Goal: Transaction & Acquisition: Book appointment/travel/reservation

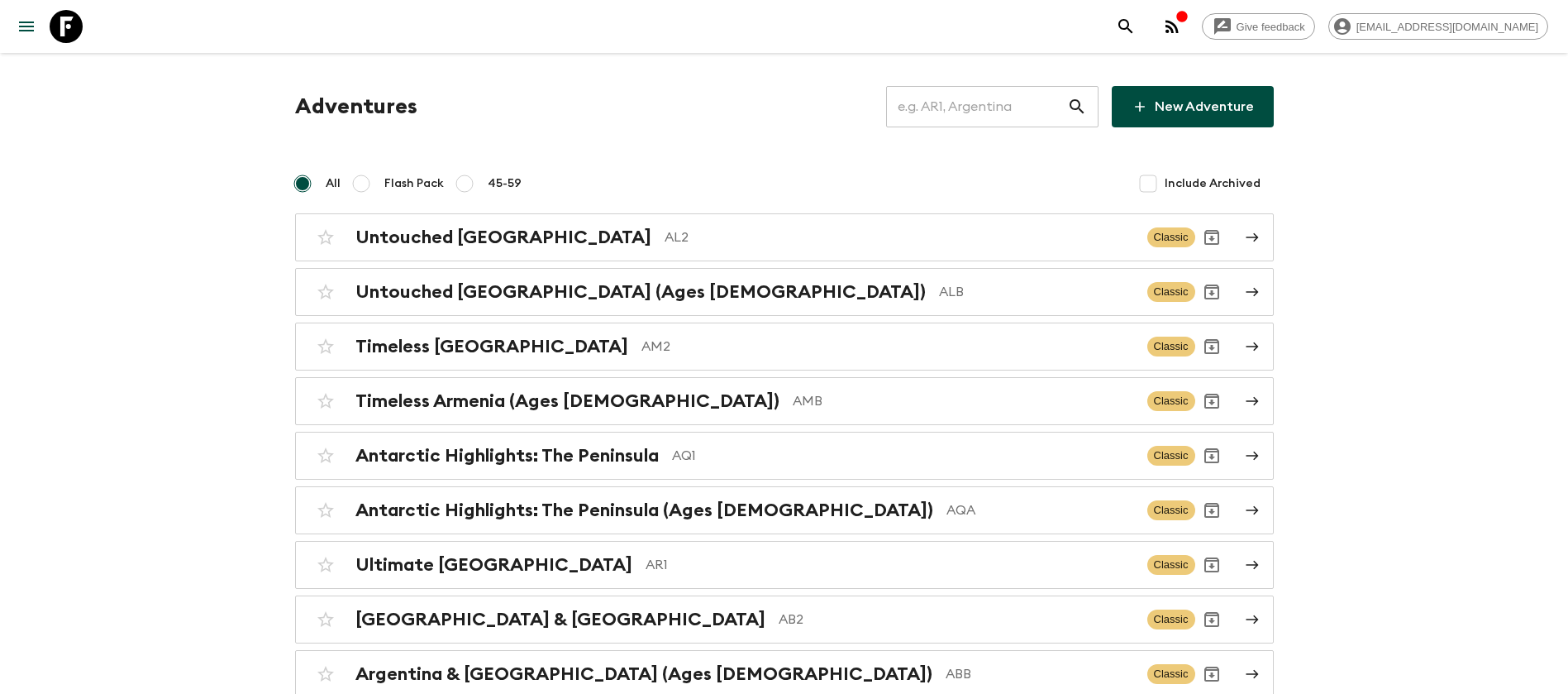
click at [976, 104] on input "text" at bounding box center [976, 107] width 181 height 46
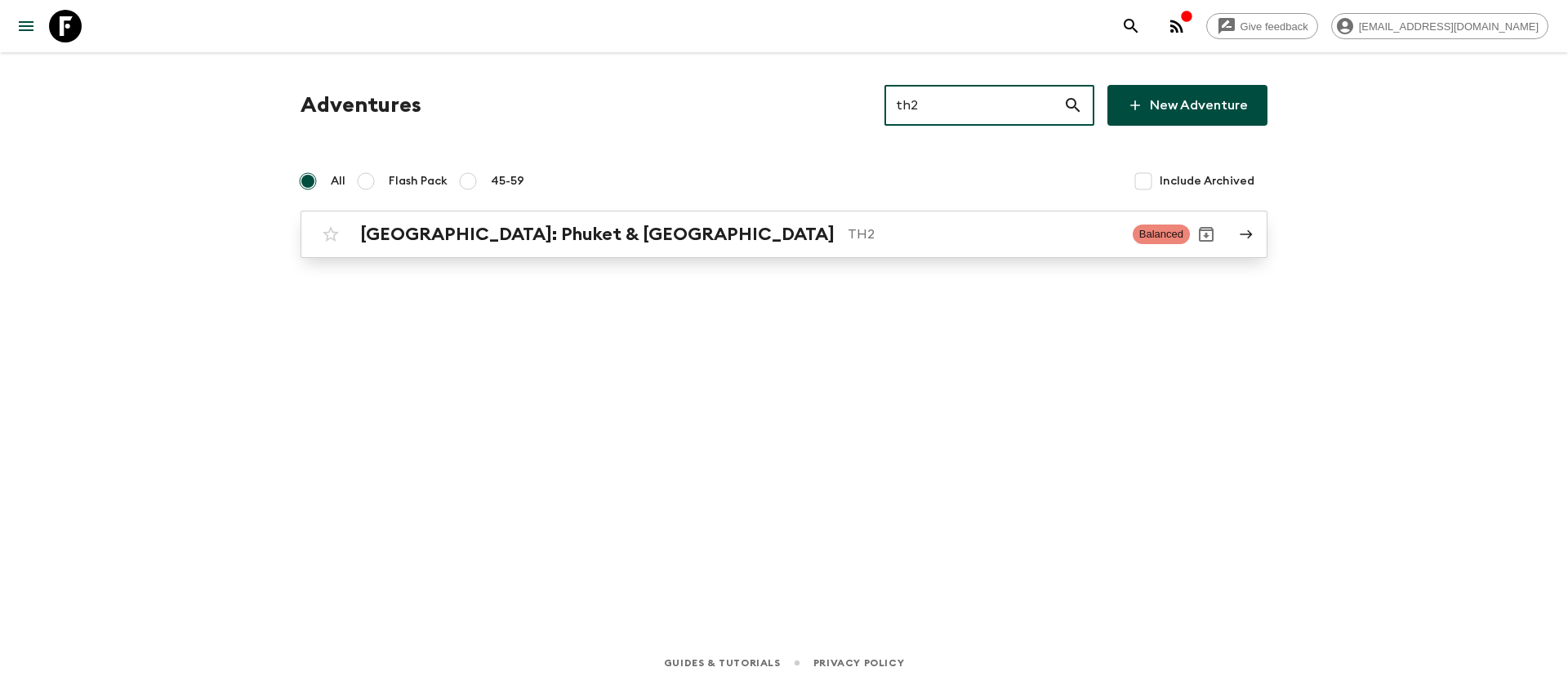
type input "th2"
click at [618, 236] on h2 "[GEOGRAPHIC_DATA]: Phuket & [GEOGRAPHIC_DATA]" at bounding box center [597, 234] width 475 height 21
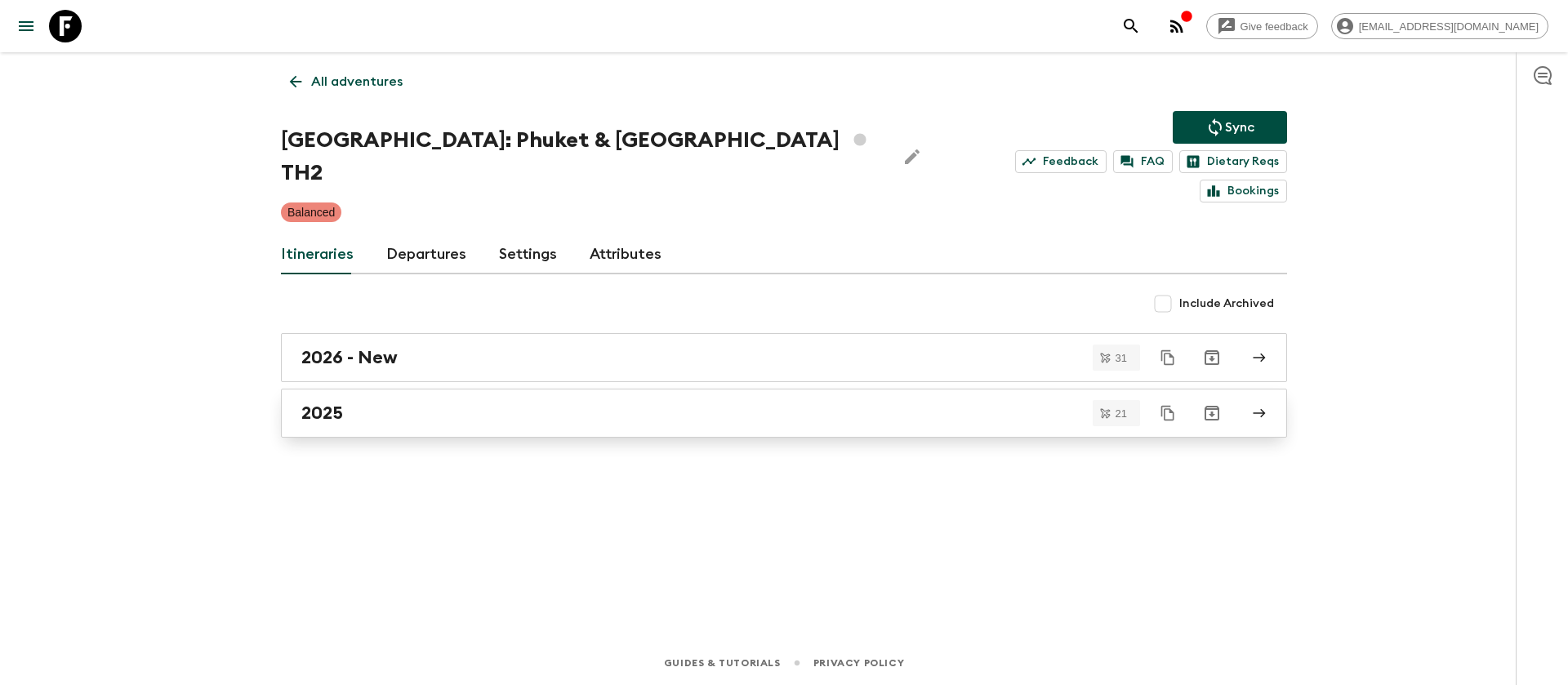
click at [361, 402] on div "2025" at bounding box center [769, 413] width 934 height 21
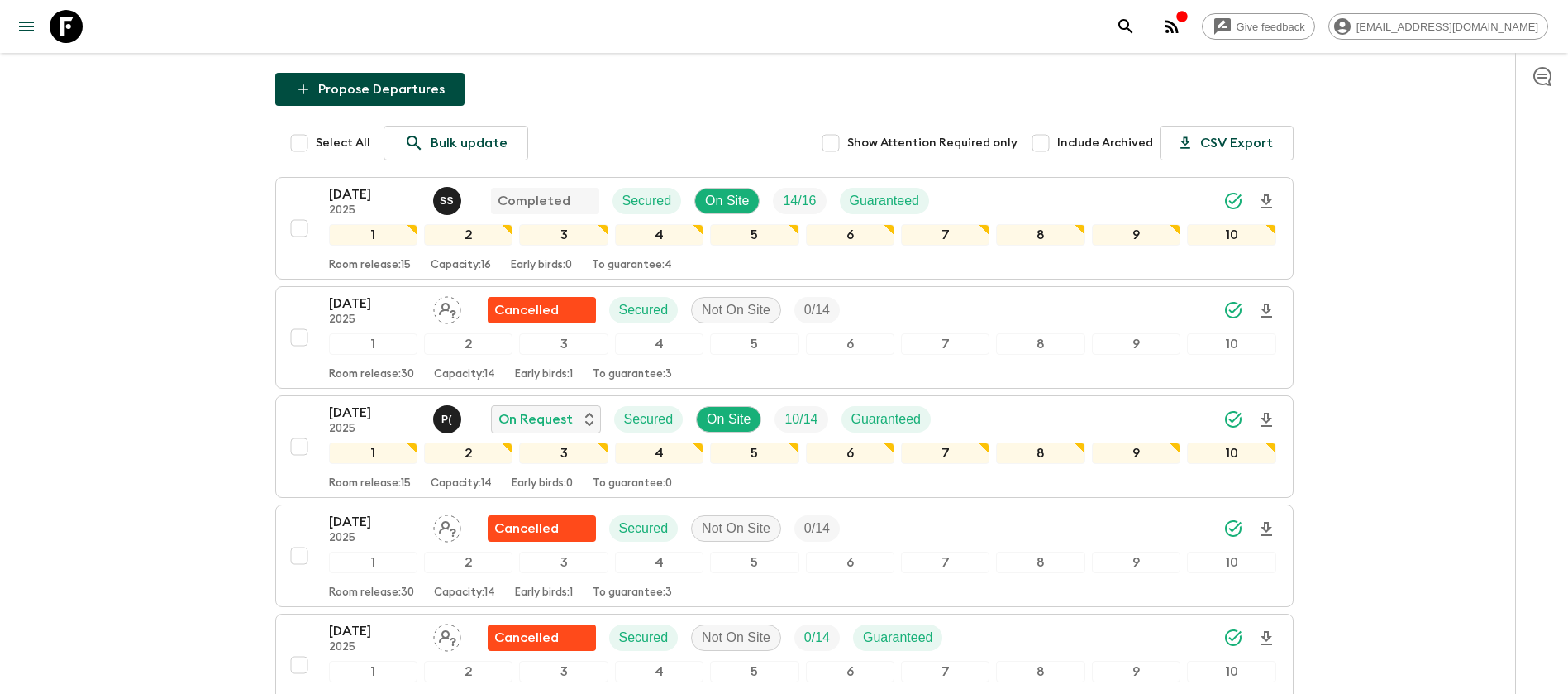
scroll to position [248, 0]
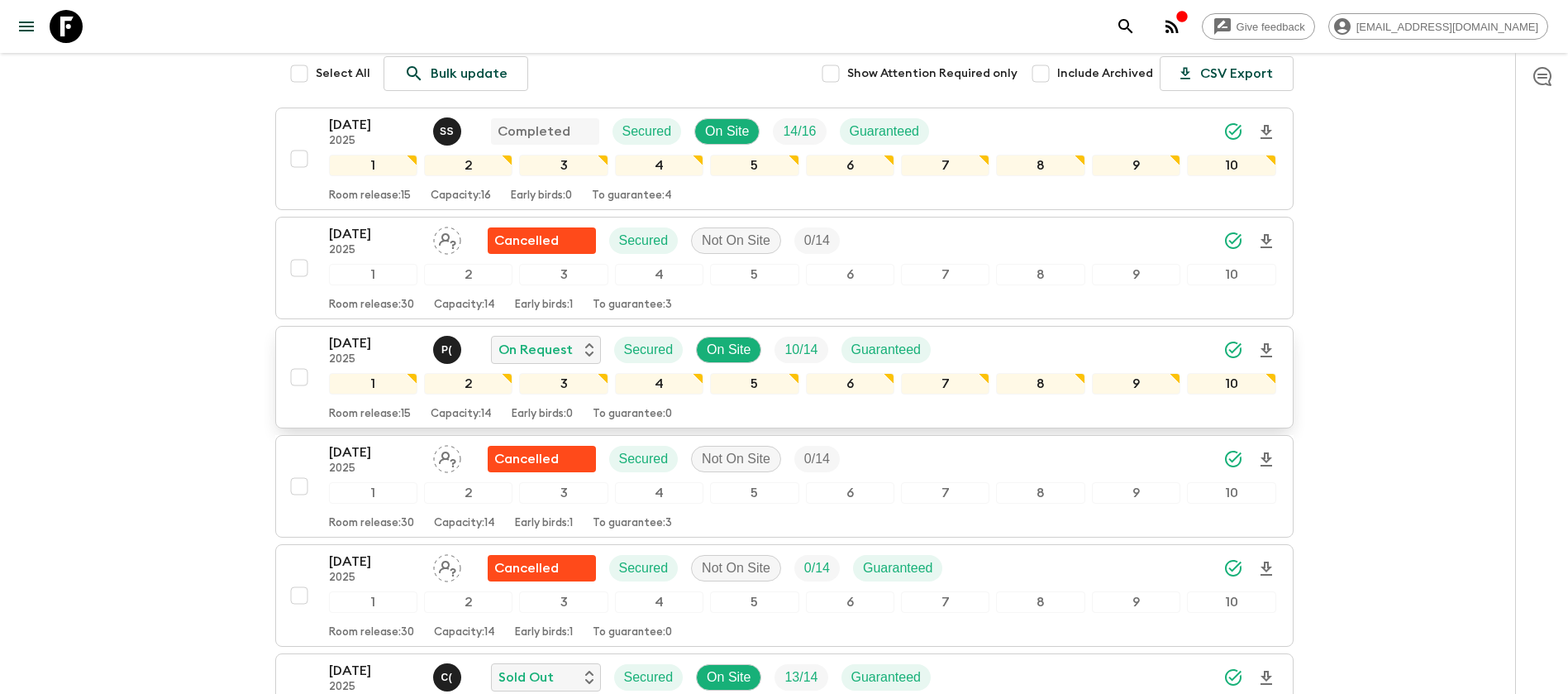
click at [348, 353] on p "2025" at bounding box center [374, 359] width 91 height 13
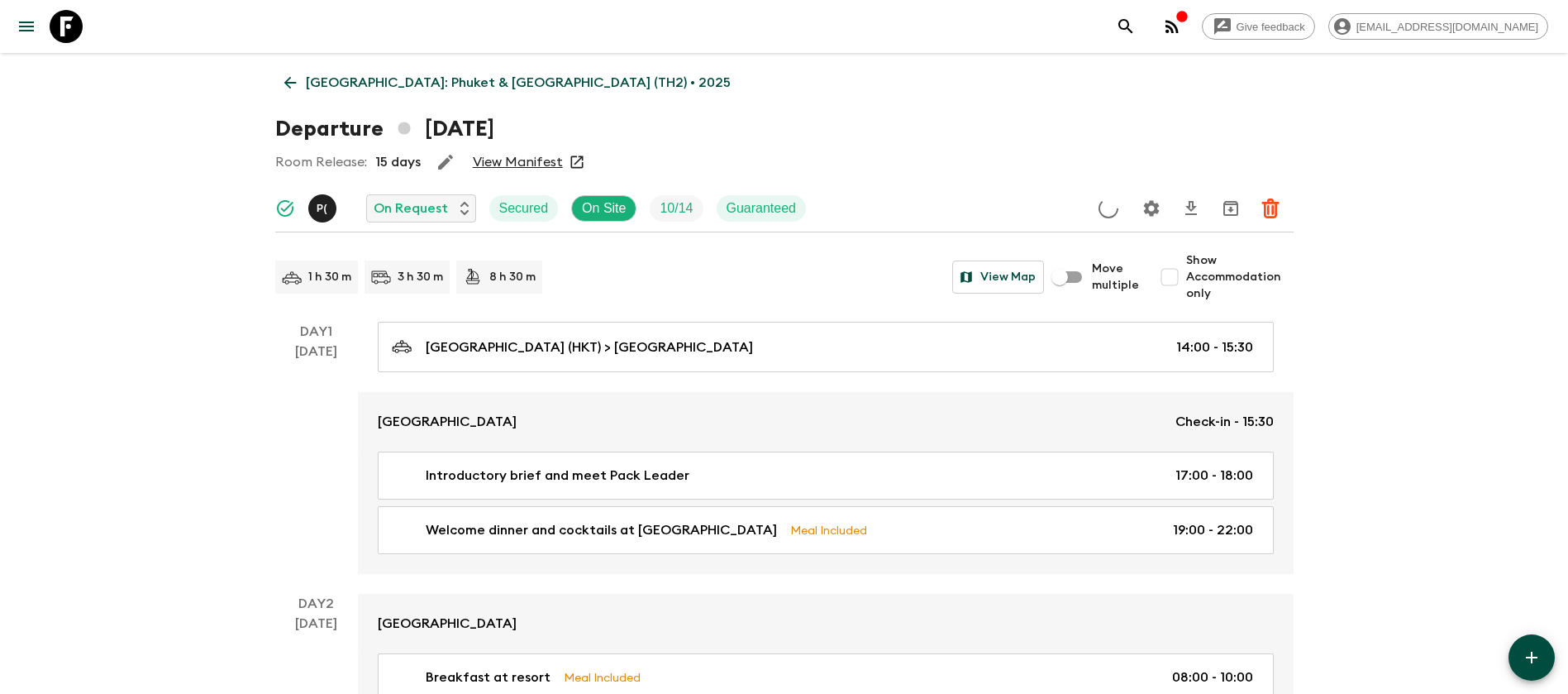
click at [514, 159] on link "View Manifest" at bounding box center [518, 162] width 90 height 17
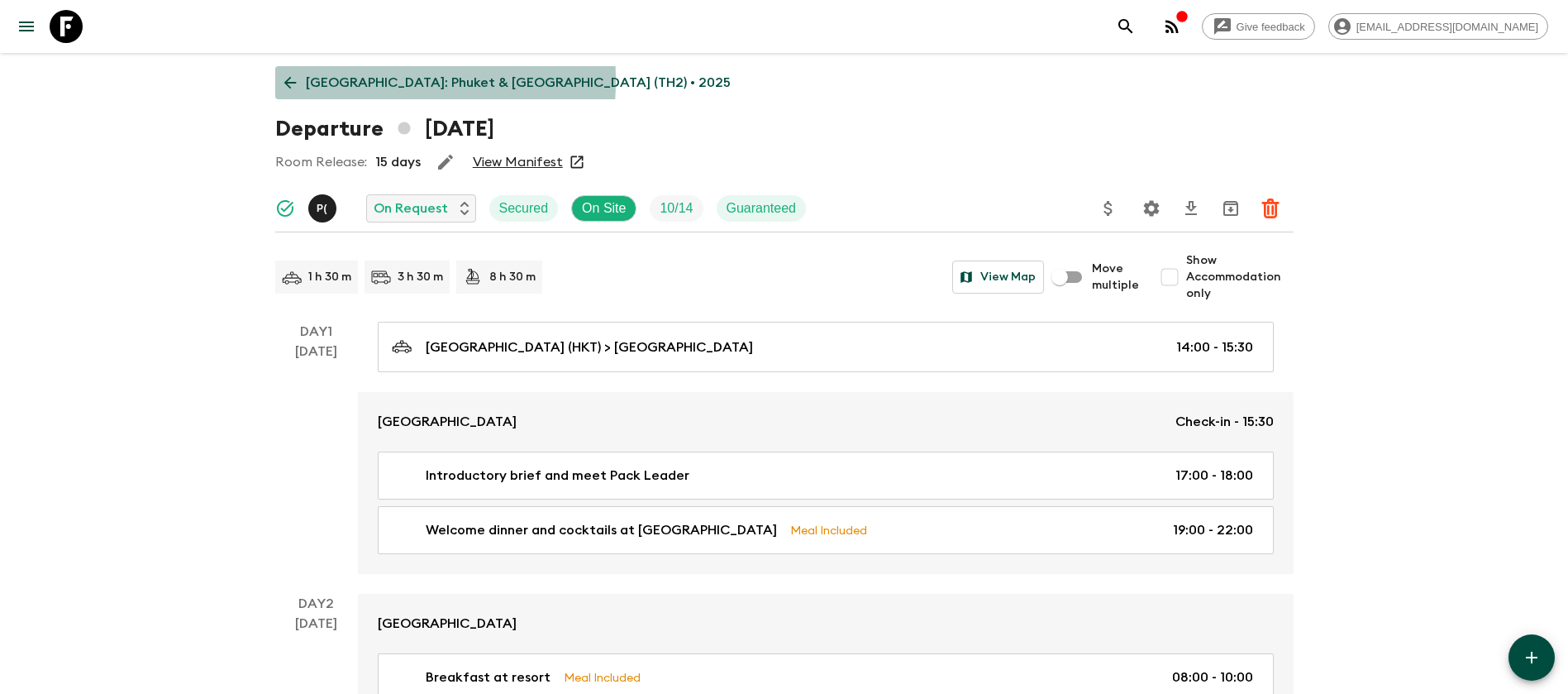
click at [295, 81] on icon at bounding box center [290, 83] width 18 height 18
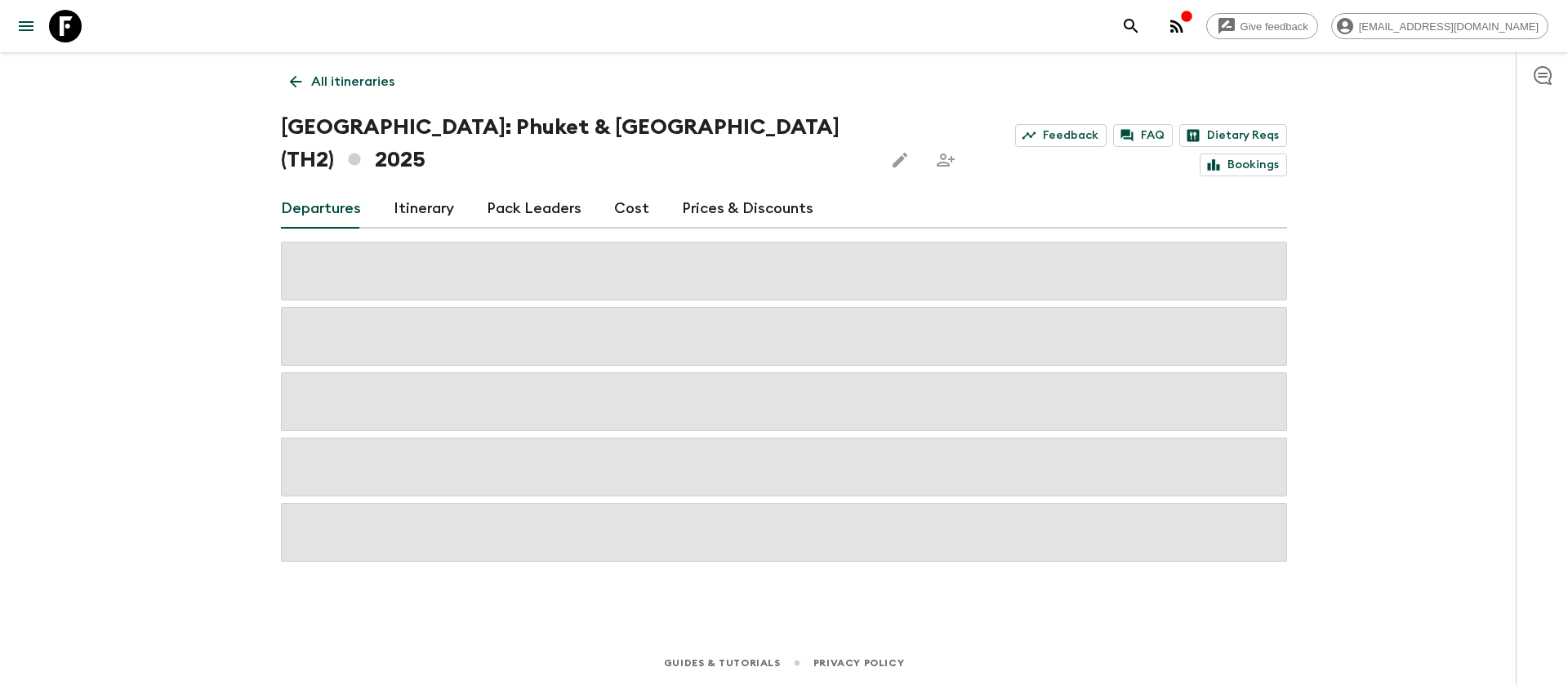
click at [623, 189] on link "Cost" at bounding box center [631, 209] width 35 height 39
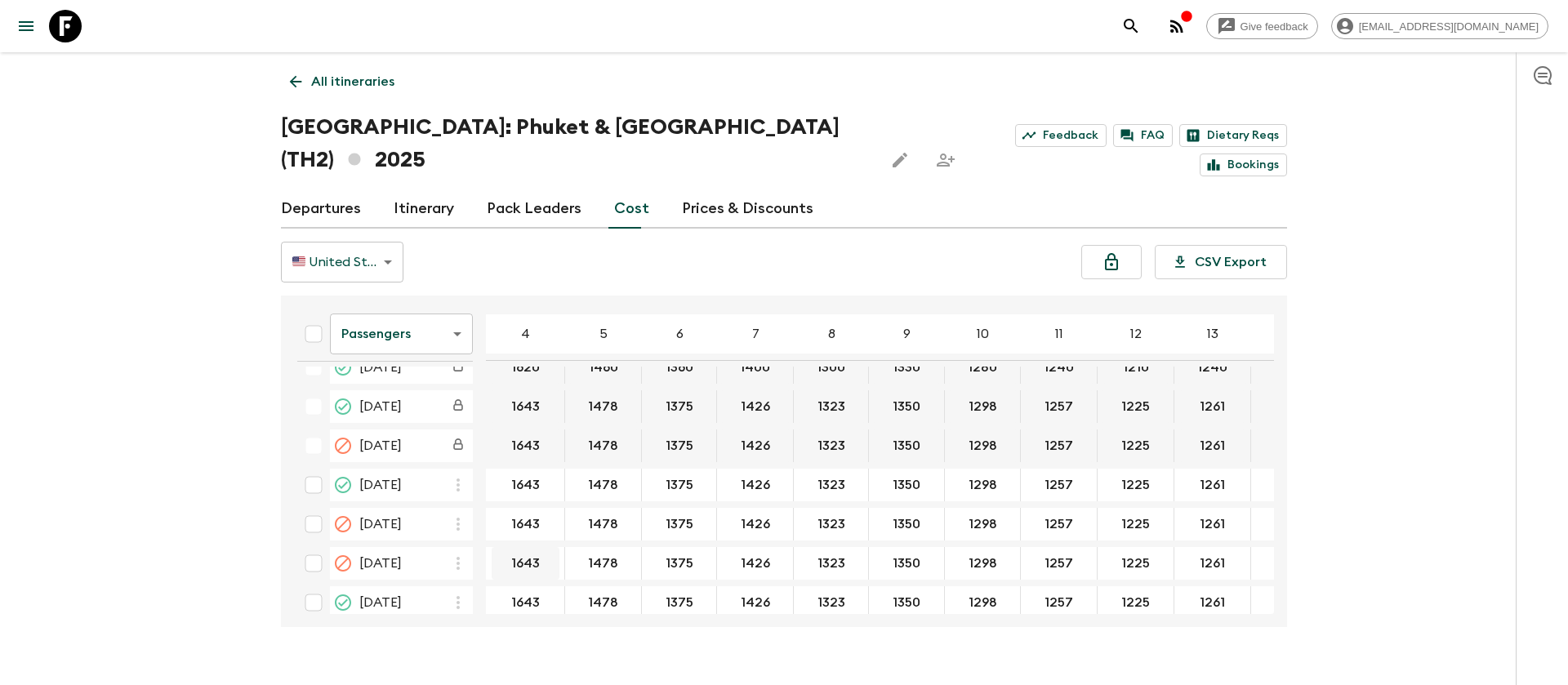
scroll to position [245, 0]
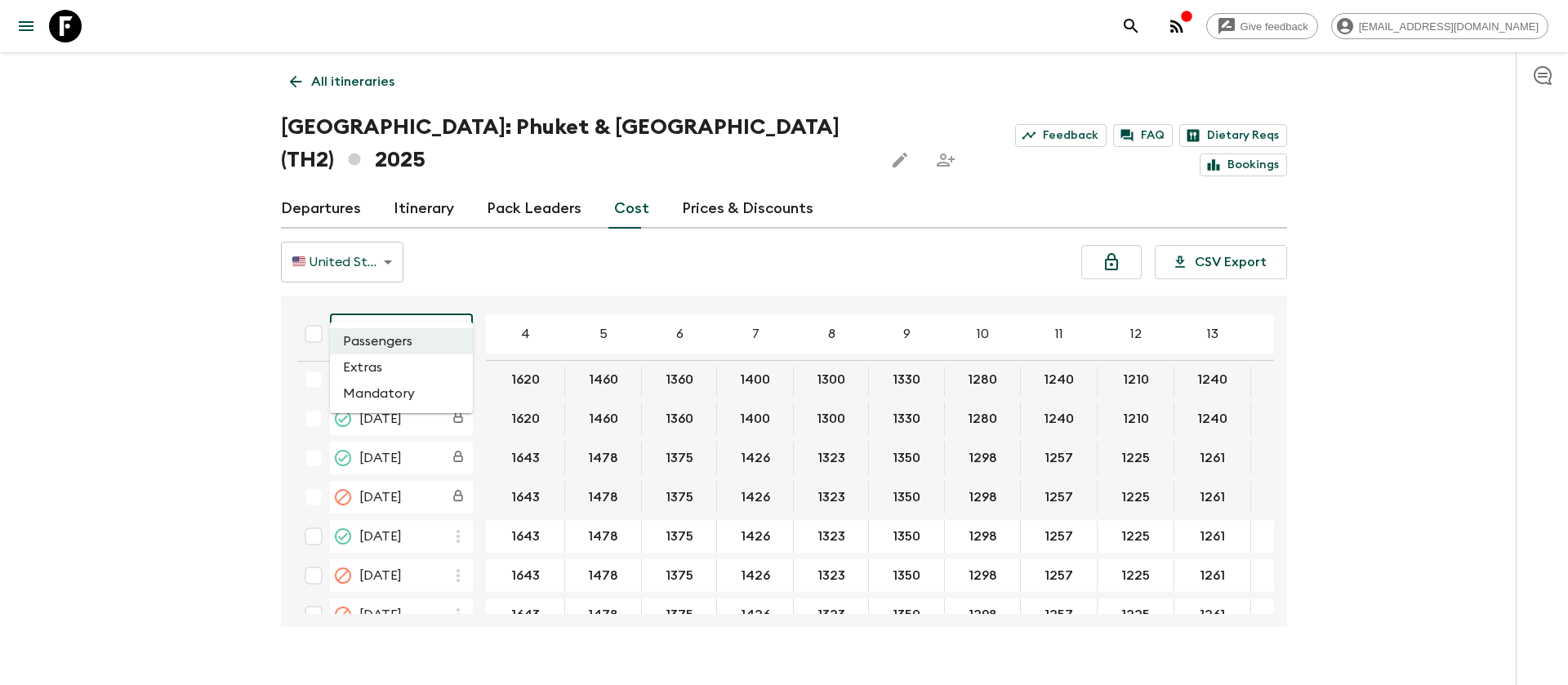
click at [443, 300] on body "Give feedback [EMAIL_ADDRESS][DOMAIN_NAME] All itineraries [GEOGRAPHIC_DATA]: […" at bounding box center [784, 358] width 1568 height 717
click at [425, 371] on li "Extras" at bounding box center [401, 367] width 143 height 26
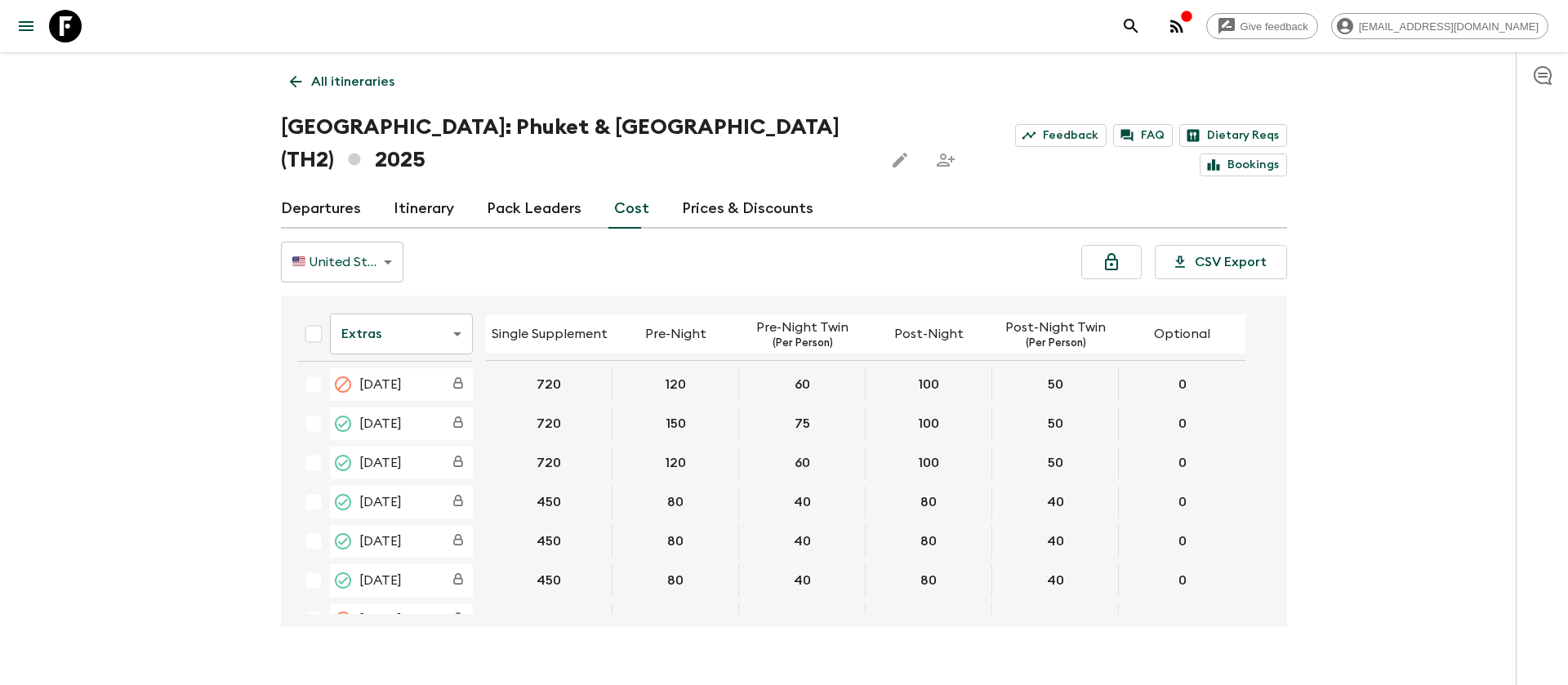
scroll to position [367, 0]
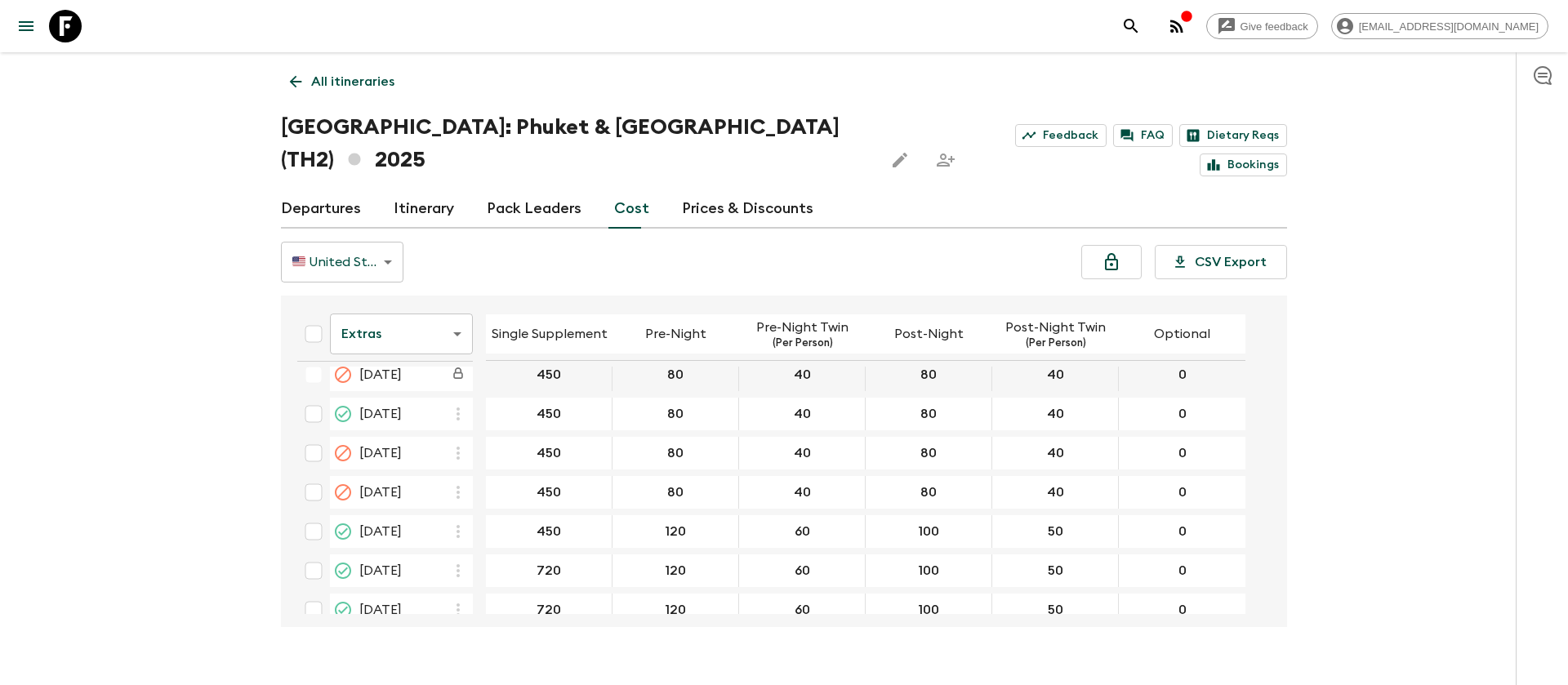
click at [374, 303] on body "Give feedback [EMAIL_ADDRESS][DOMAIN_NAME] All itineraries [GEOGRAPHIC_DATA]: […" at bounding box center [784, 358] width 1568 height 717
click at [407, 388] on li "Mandatory" at bounding box center [401, 393] width 143 height 26
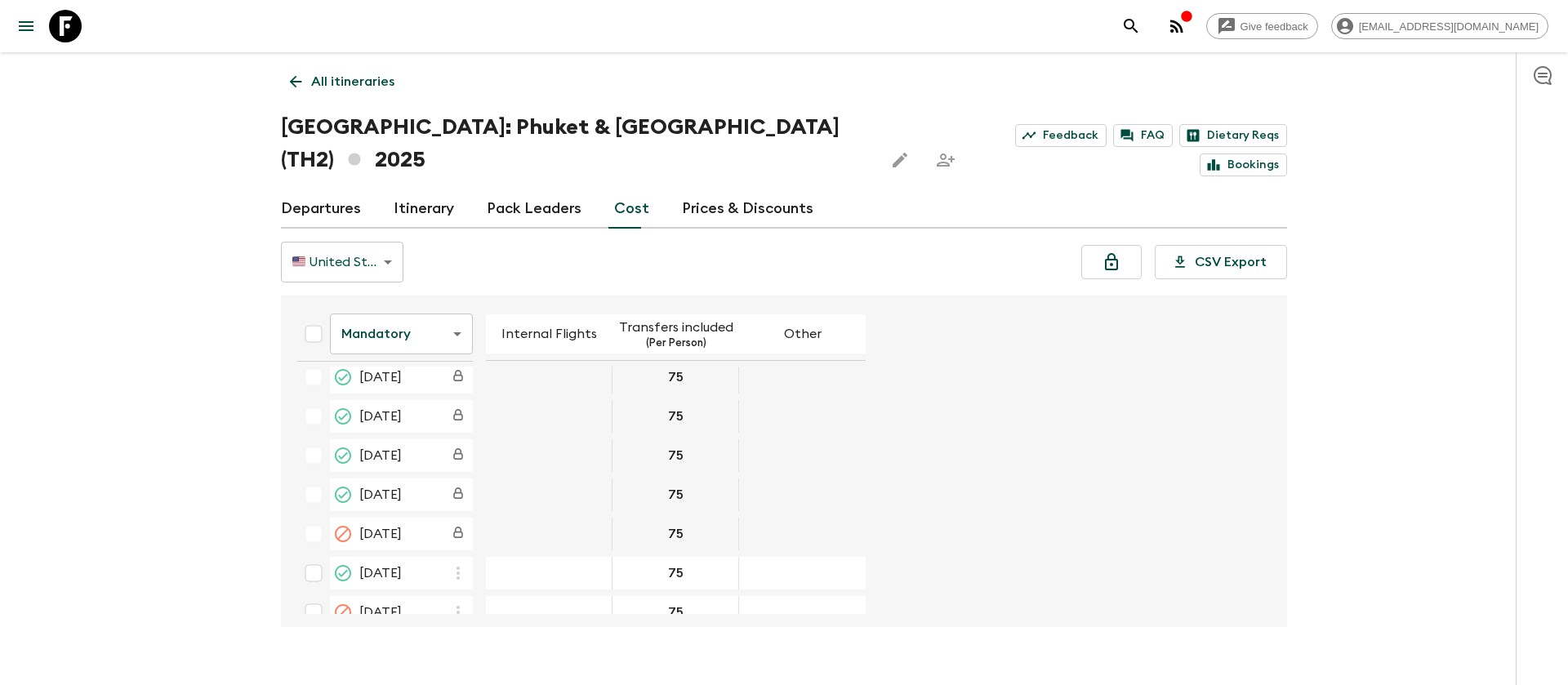
scroll to position [245, 0]
click at [71, 30] on icon at bounding box center [66, 26] width 33 height 33
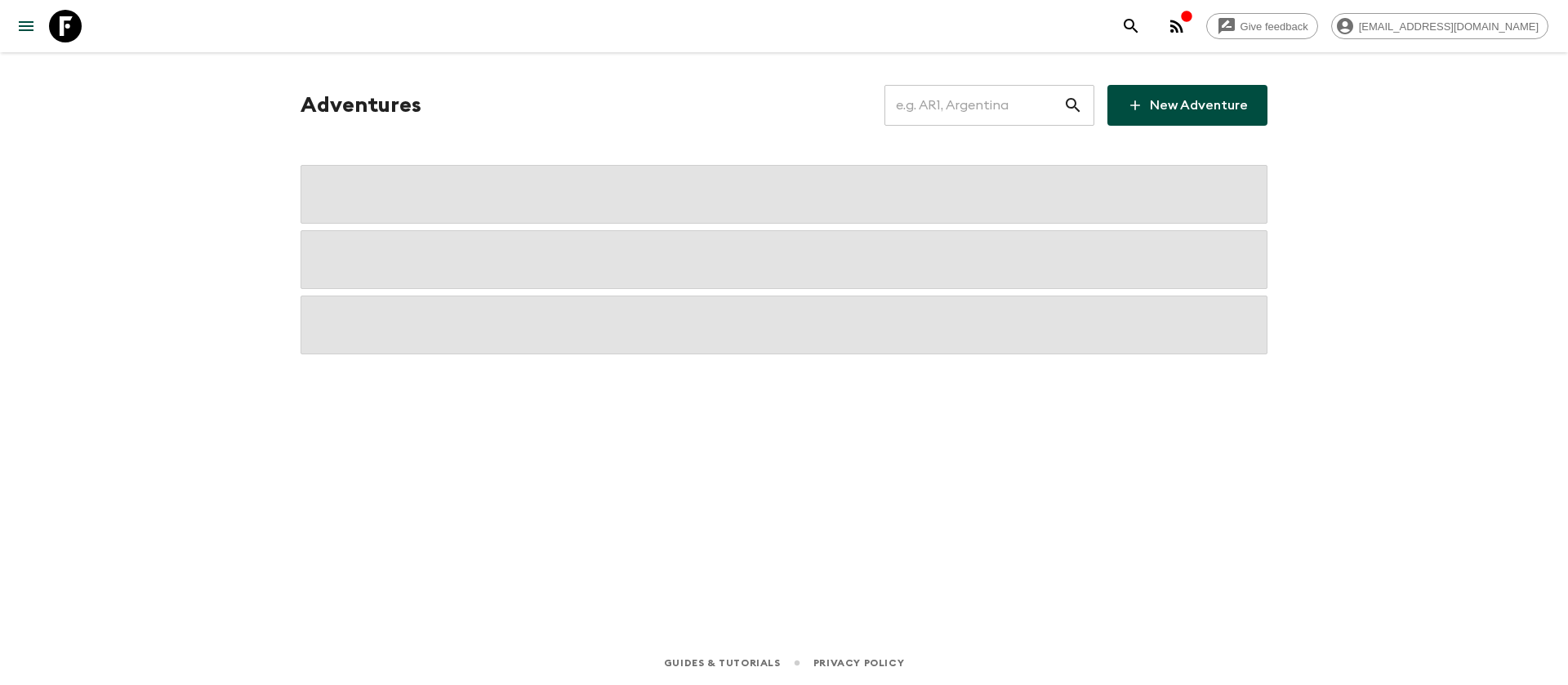
click at [946, 103] on input "text" at bounding box center [974, 106] width 179 height 46
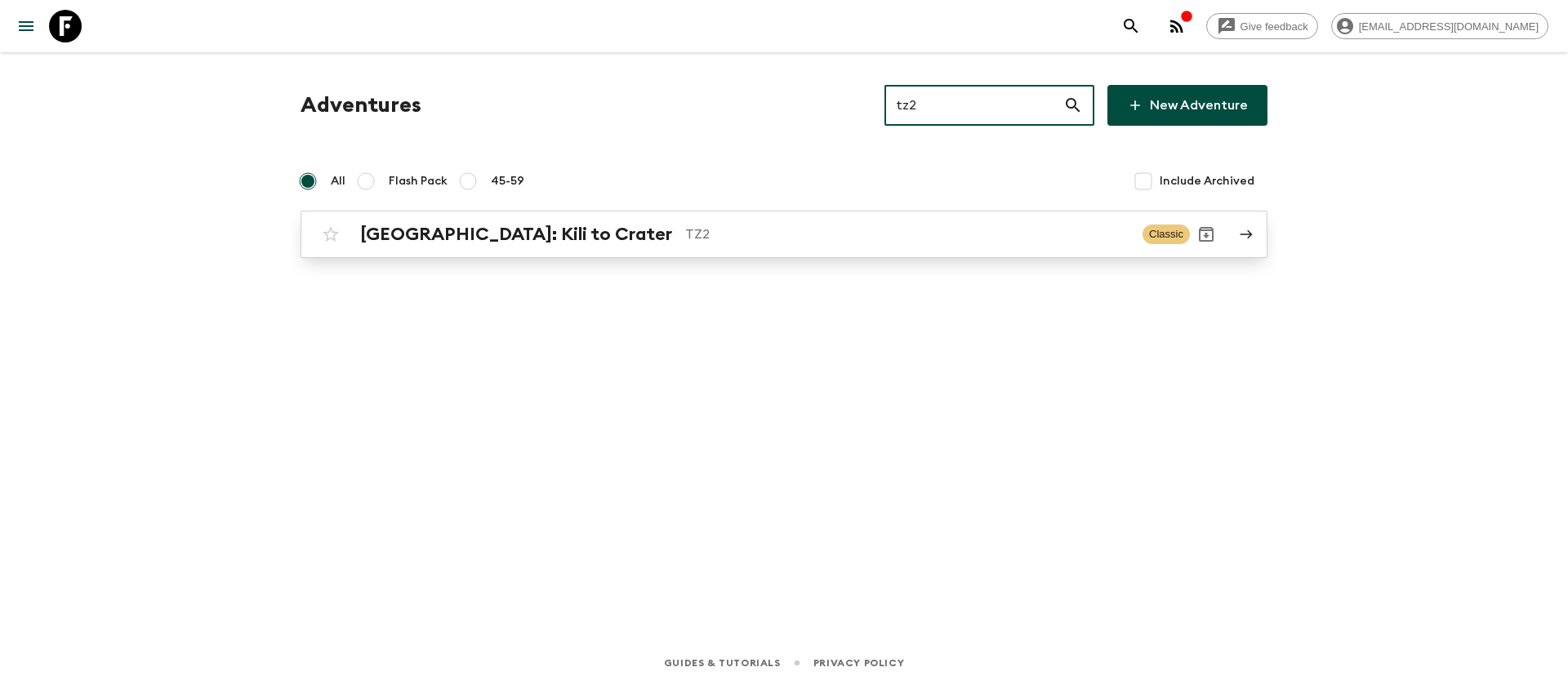
type input "tz2"
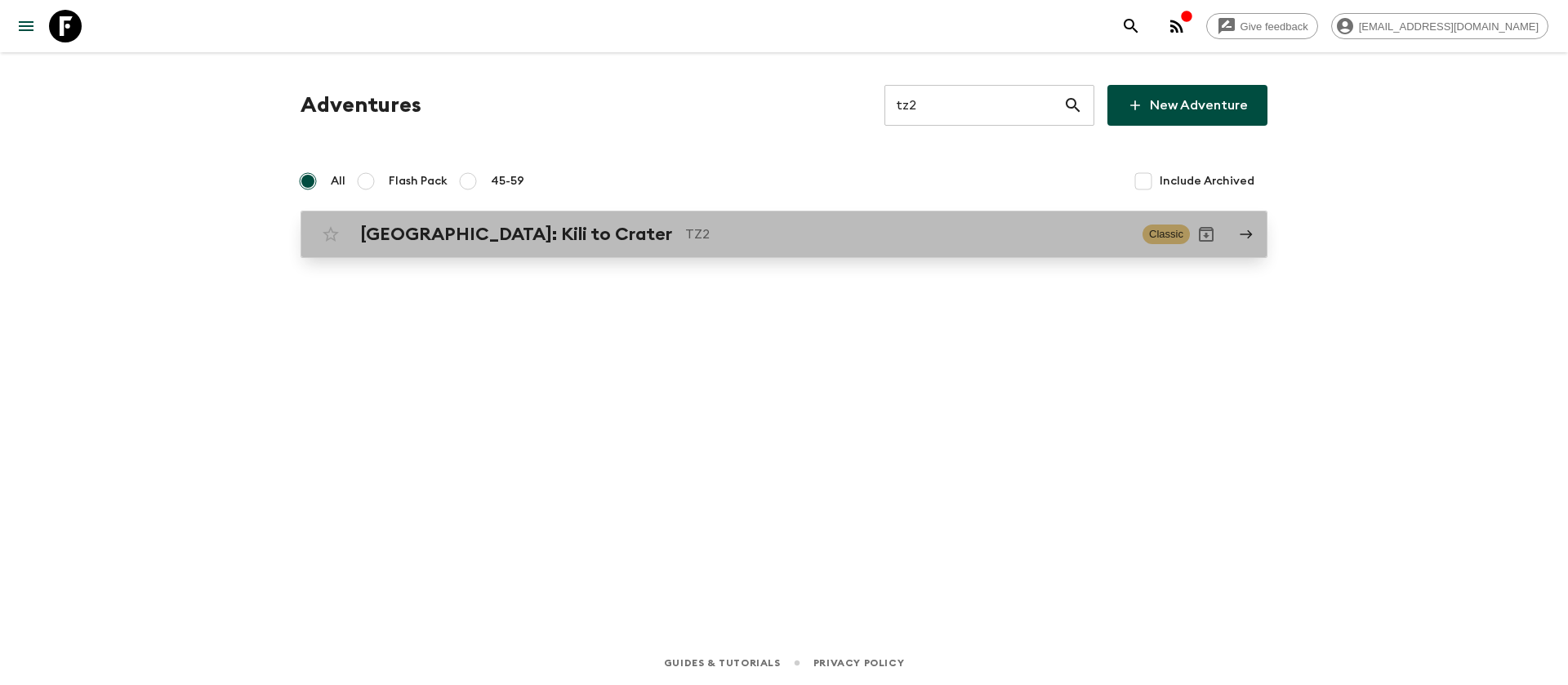
click at [543, 236] on h2 "[GEOGRAPHIC_DATA]: Kili to Crater" at bounding box center [516, 234] width 312 height 21
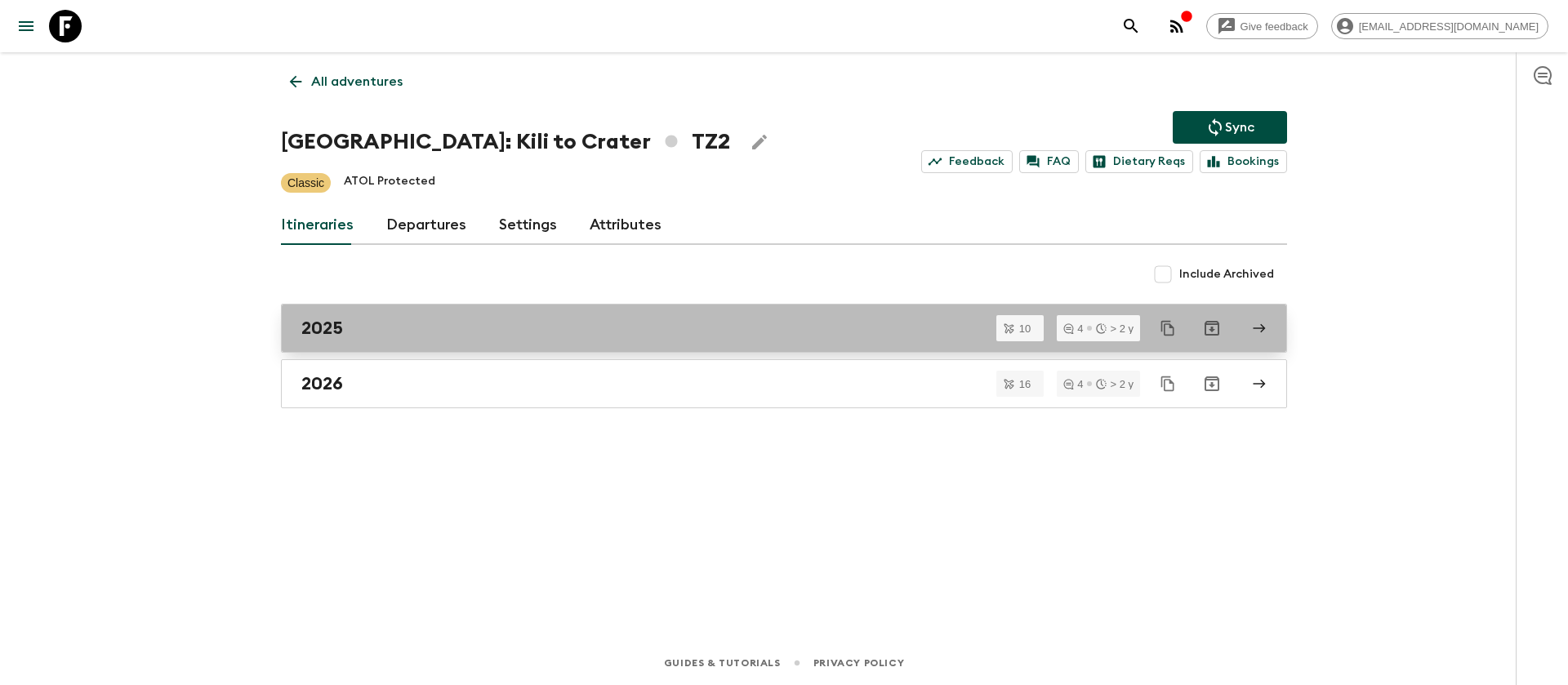
click at [330, 334] on h2 "2025" at bounding box center [322, 329] width 42 height 21
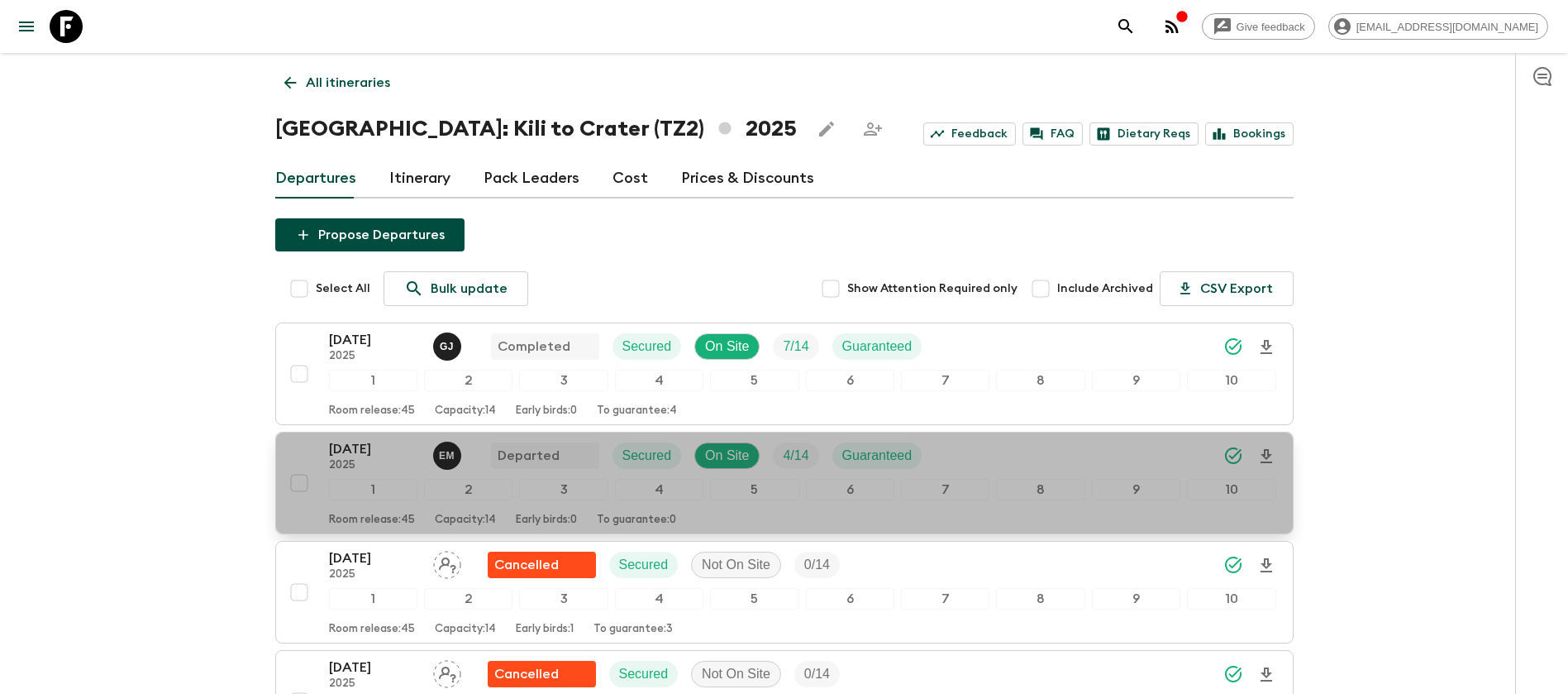
click at [397, 452] on p "[DATE]" at bounding box center [374, 449] width 91 height 20
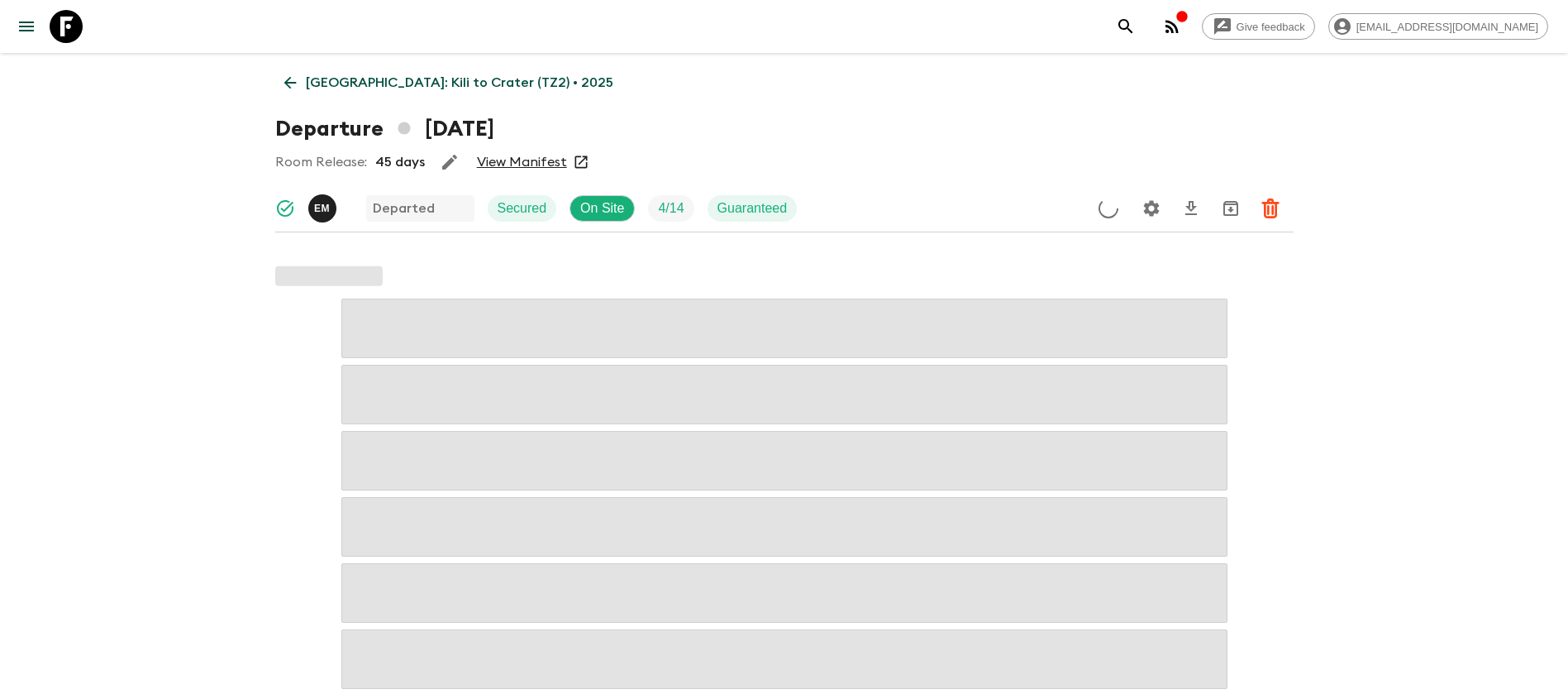
click at [510, 158] on link "View Manifest" at bounding box center [522, 162] width 90 height 17
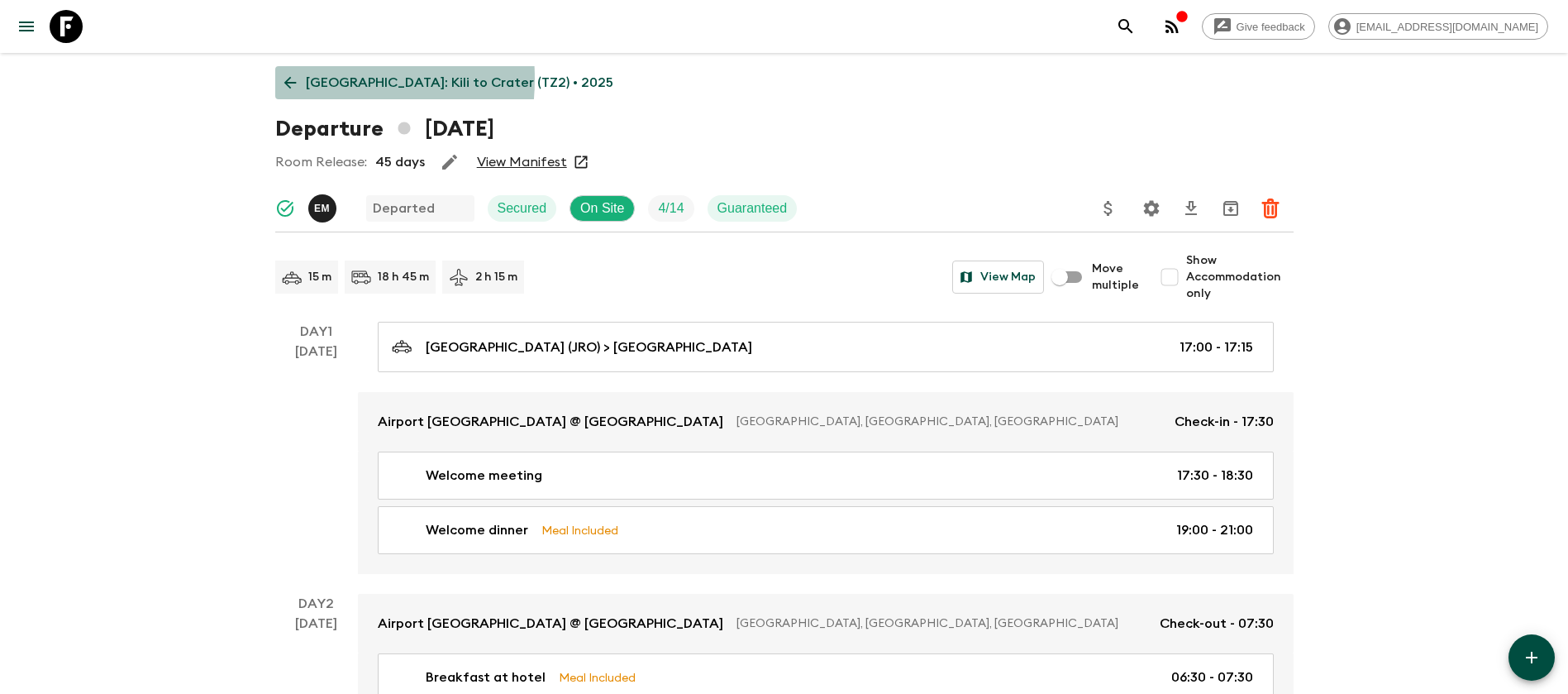
click at [290, 79] on icon at bounding box center [290, 83] width 12 height 12
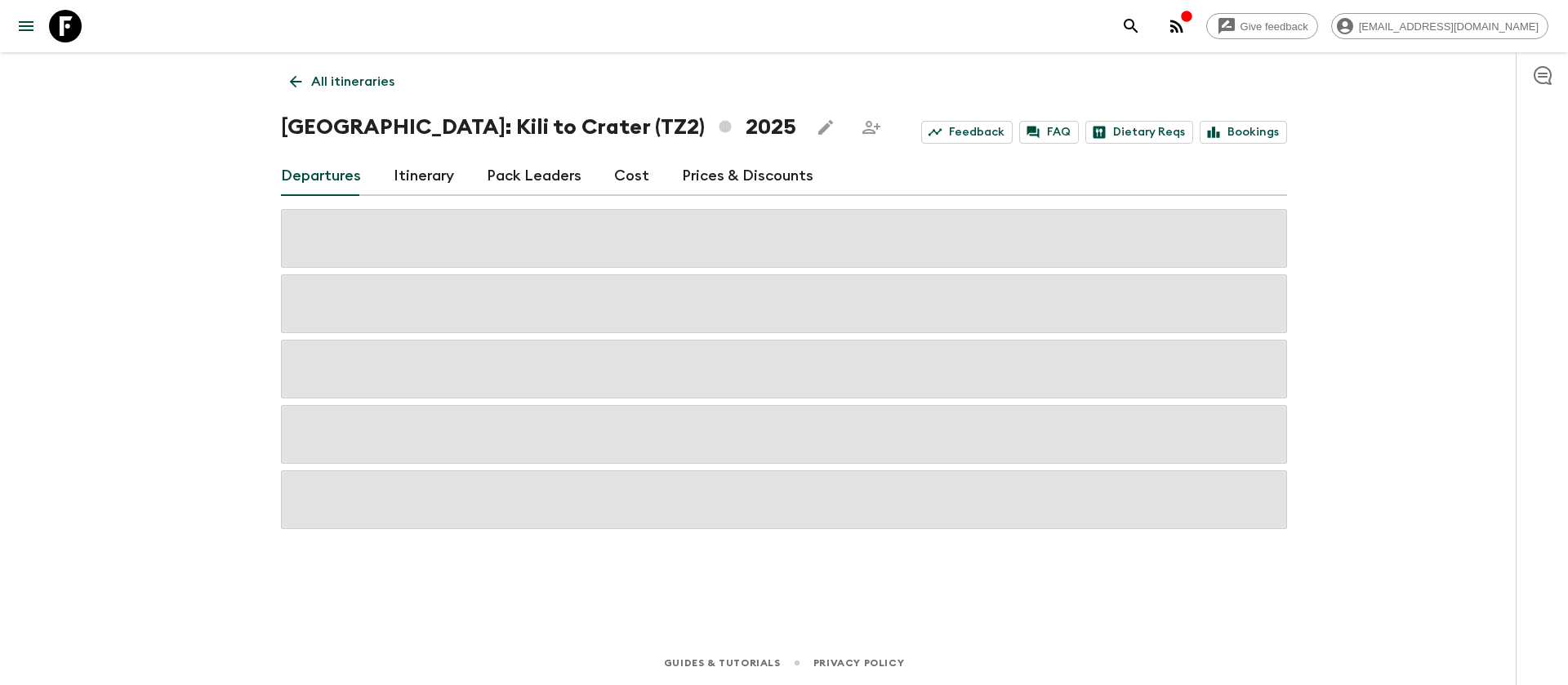
click at [634, 175] on link "Cost" at bounding box center [631, 176] width 35 height 39
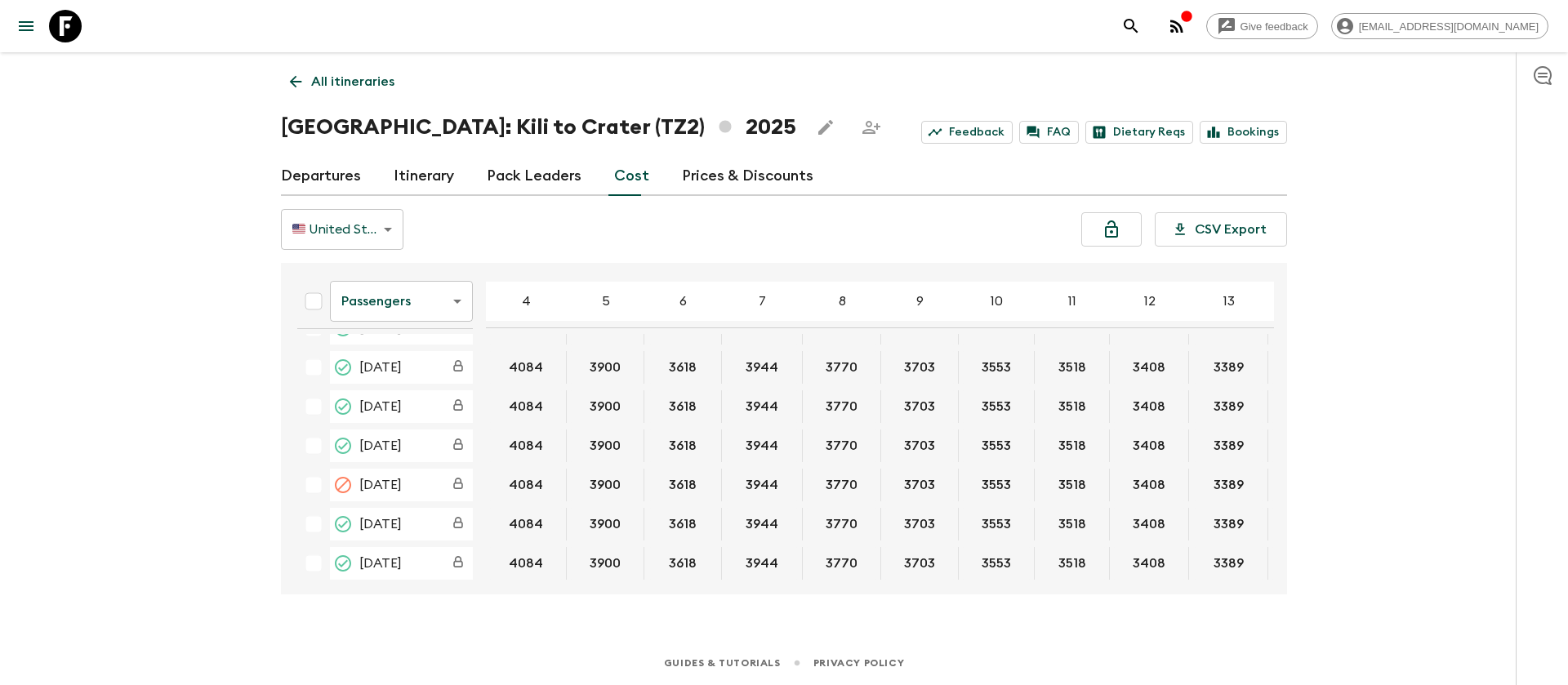
scroll to position [122, 0]
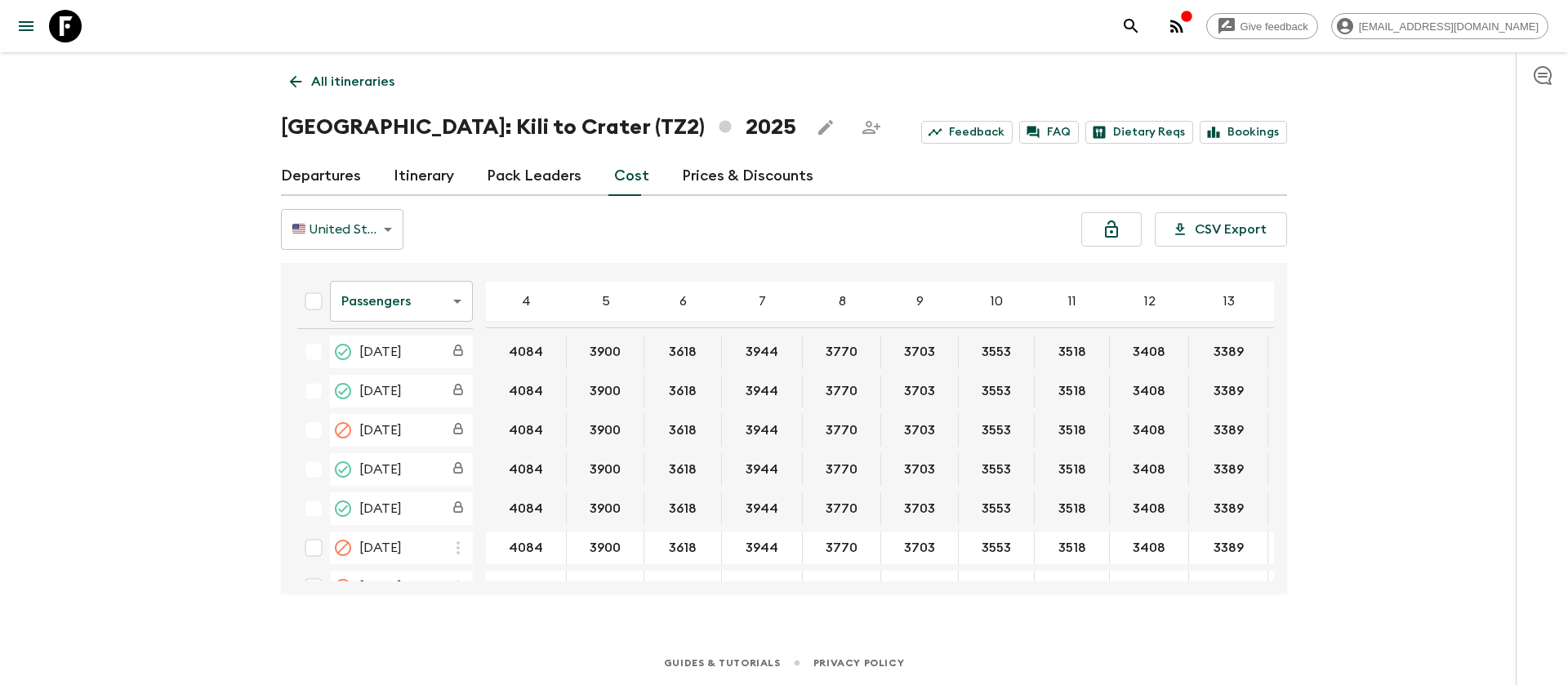
click at [407, 291] on body "Give feedback [EMAIL_ADDRESS][DOMAIN_NAME] All itineraries [GEOGRAPHIC_DATA]: K…" at bounding box center [784, 342] width 1568 height 685
click at [415, 365] on li "Extras" at bounding box center [401, 367] width 143 height 26
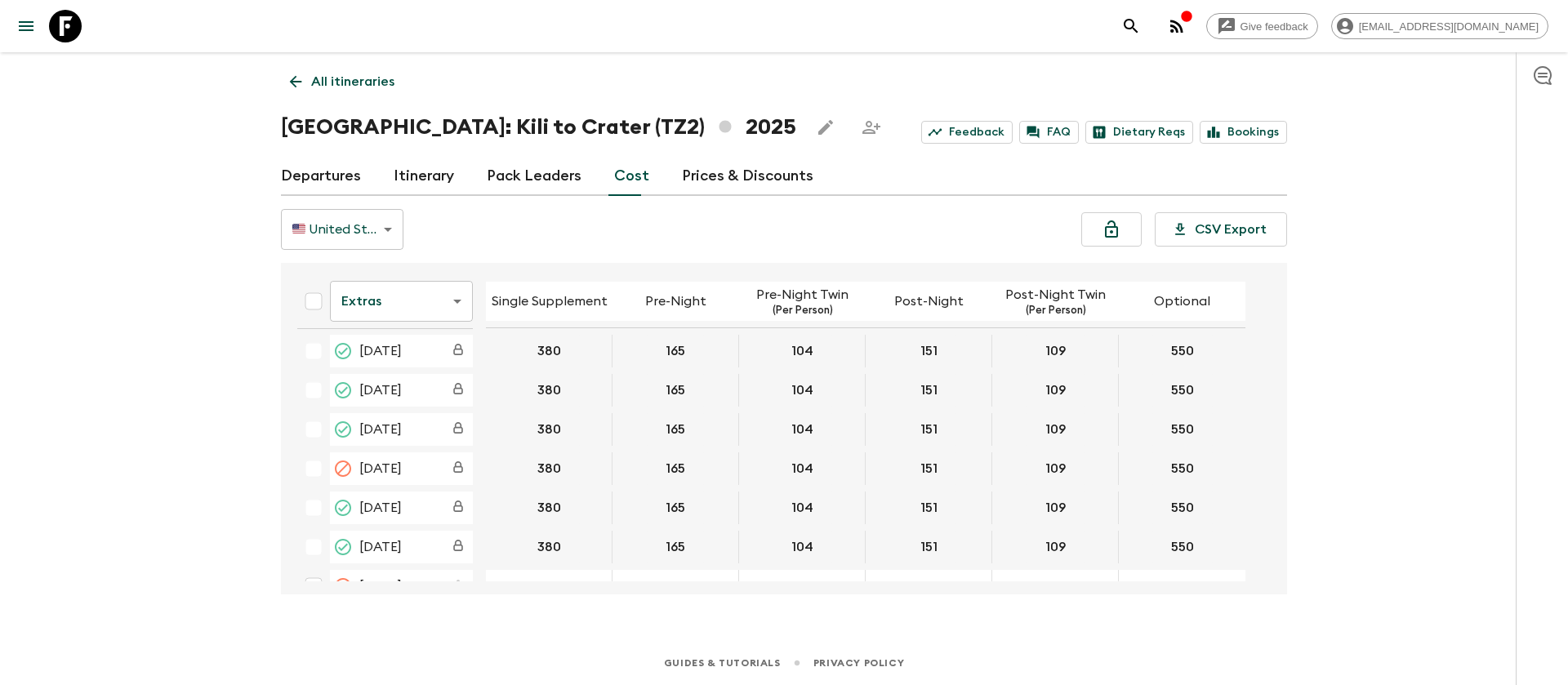
scroll to position [122, 0]
click at [425, 306] on body "Give feedback [EMAIL_ADDRESS][DOMAIN_NAME] All itineraries [GEOGRAPHIC_DATA]: K…" at bounding box center [784, 342] width 1568 height 685
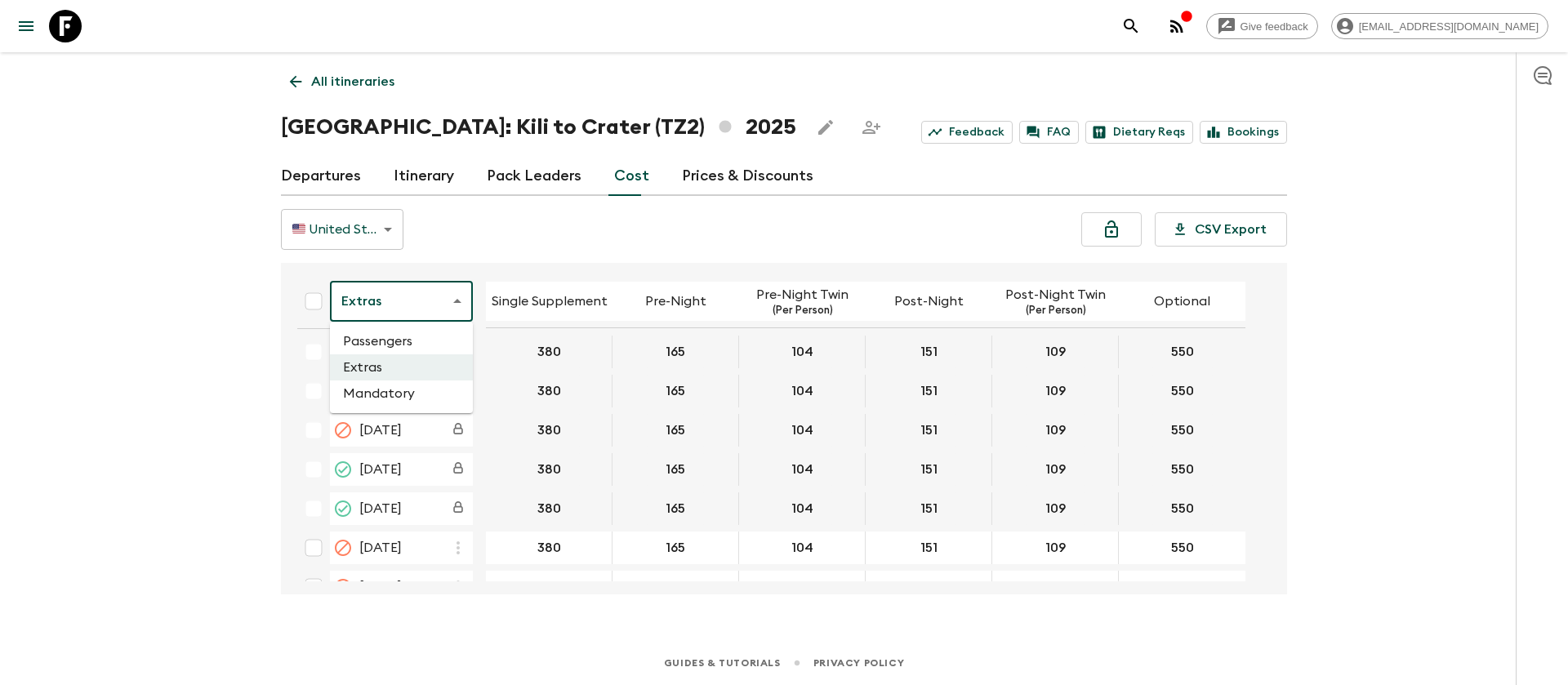
click at [411, 397] on li "Mandatory" at bounding box center [401, 393] width 143 height 26
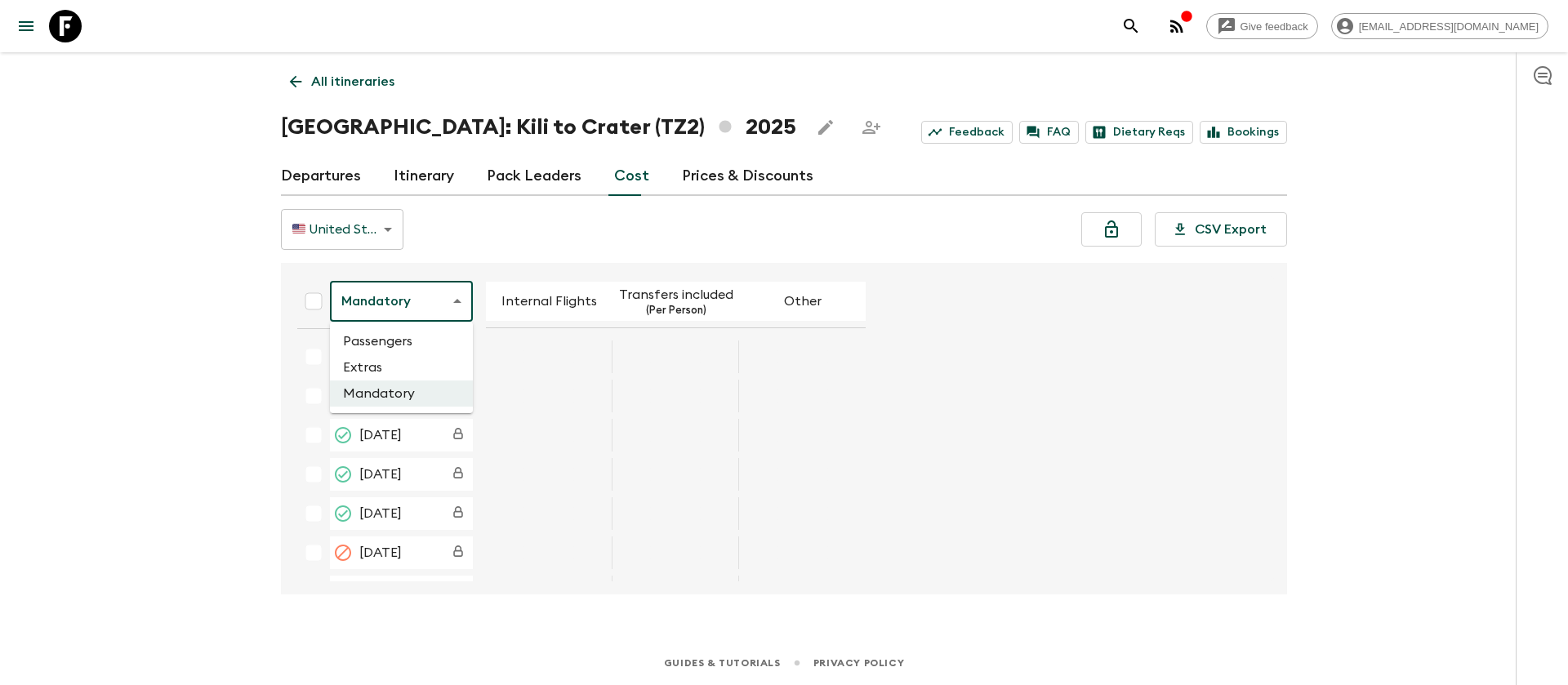
click at [402, 317] on body "Give feedback [EMAIL_ADDRESS][DOMAIN_NAME] All itineraries [GEOGRAPHIC_DATA]: K…" at bounding box center [784, 342] width 1568 height 685
click at [404, 378] on li "Extras" at bounding box center [401, 367] width 143 height 26
